Goal: Navigation & Orientation: Find specific page/section

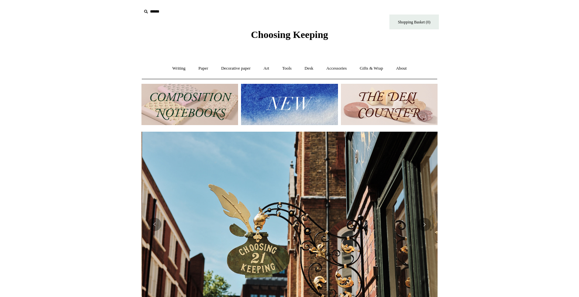
scroll to position [0, 296]
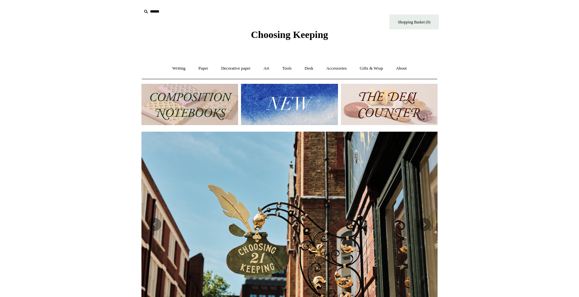
click at [302, 102] on img at bounding box center [289, 104] width 97 height 41
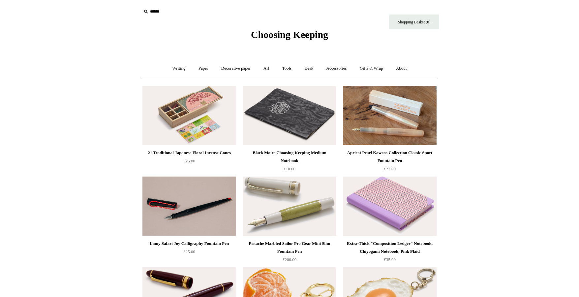
click at [288, 38] on span "Choosing Keeping" at bounding box center [289, 34] width 77 height 11
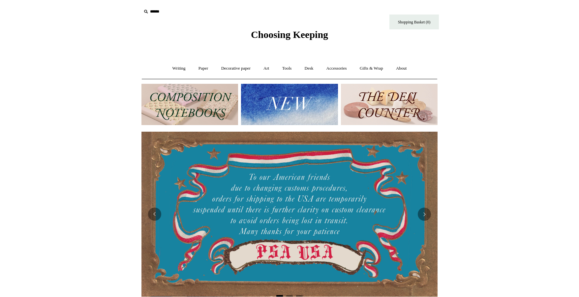
click at [198, 103] on img at bounding box center [190, 104] width 97 height 41
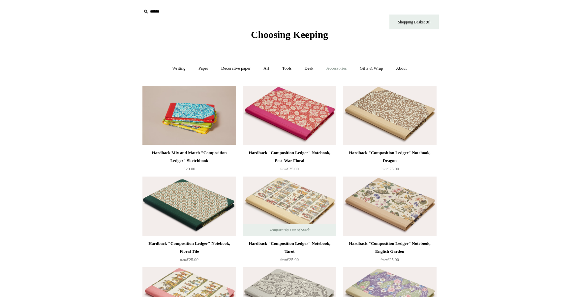
click at [335, 68] on link "Accessories +" at bounding box center [337, 68] width 32 height 17
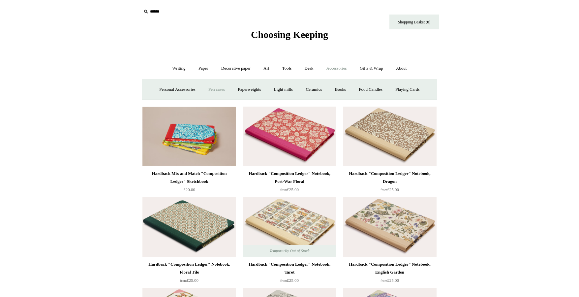
click at [208, 85] on link "Pen cases" at bounding box center [217, 89] width 28 height 17
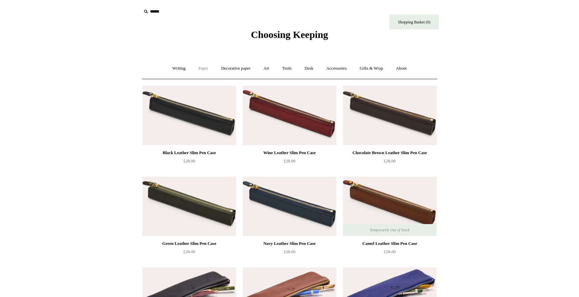
click at [202, 69] on link "Paper +" at bounding box center [204, 68] width 22 height 17
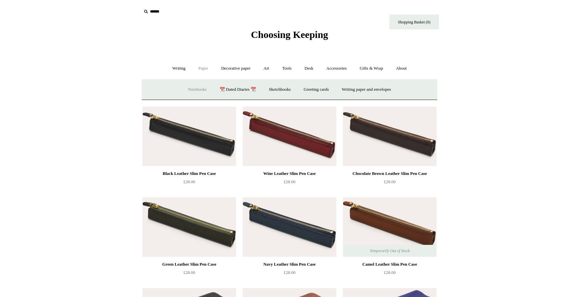
click at [189, 92] on link "Notebooks +" at bounding box center [197, 89] width 30 height 17
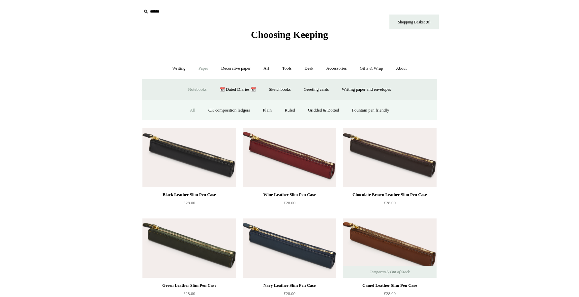
click at [184, 110] on link "All" at bounding box center [192, 110] width 17 height 17
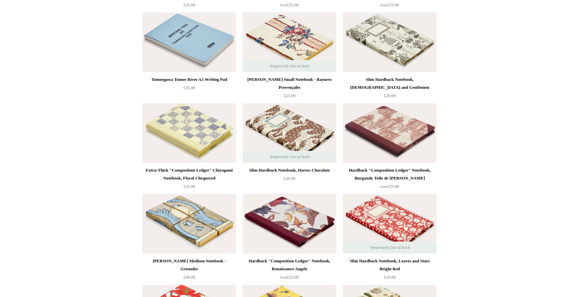
scroll to position [3173, 0]
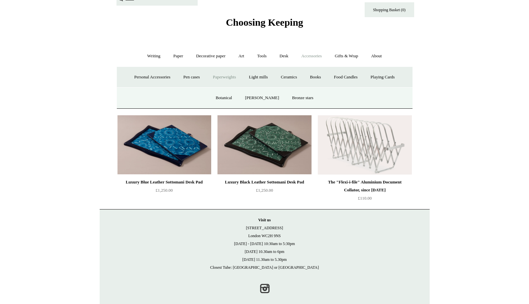
scroll to position [20, 0]
